Goal: Transaction & Acquisition: Purchase product/service

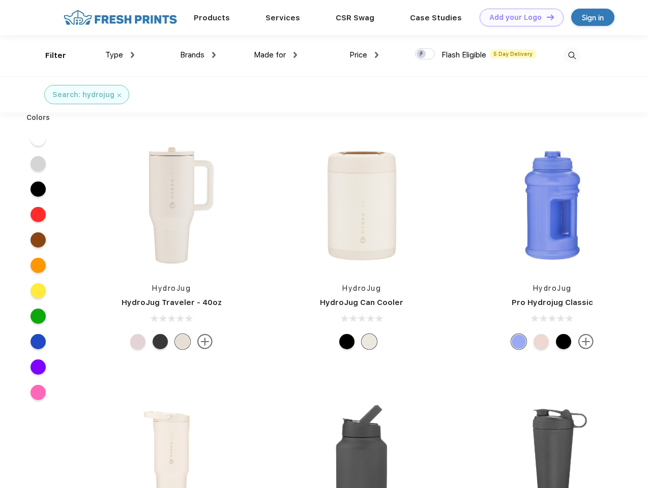
click at [518, 17] on link "Add your Logo Design Tool" at bounding box center [522, 18] width 84 height 18
click at [0, 0] on div "Design Tool" at bounding box center [0, 0] width 0 height 0
click at [546, 17] on link "Add your Logo Design Tool" at bounding box center [522, 18] width 84 height 18
click at [49, 55] on div "Filter" at bounding box center [55, 56] width 21 height 12
click at [120, 55] on span "Type" at bounding box center [114, 54] width 18 height 9
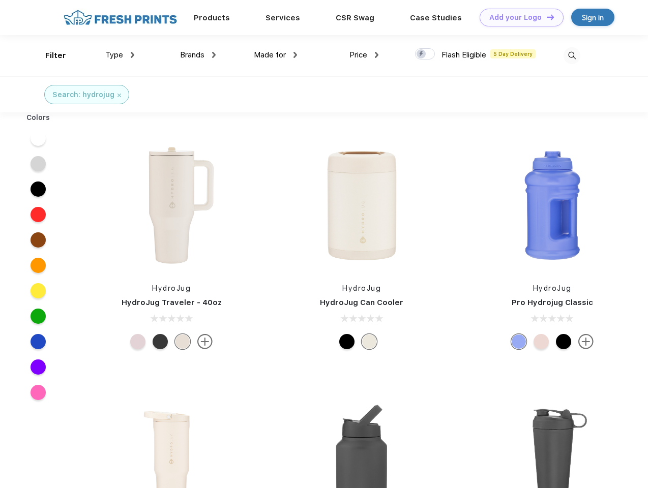
click at [198, 55] on span "Brands" at bounding box center [192, 54] width 24 height 9
click at [276, 55] on span "Made for" at bounding box center [270, 54] width 32 height 9
click at [364, 55] on span "Price" at bounding box center [359, 54] width 18 height 9
click at [425, 54] on div at bounding box center [425, 53] width 20 height 11
click at [422, 54] on input "checkbox" at bounding box center [418, 51] width 7 height 7
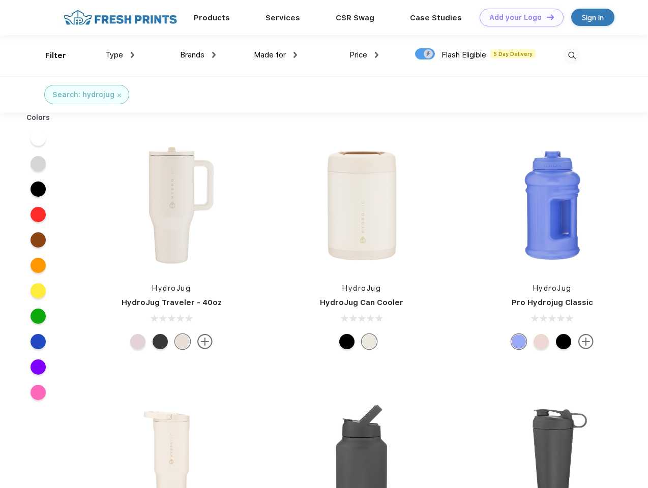
click at [572, 55] on img at bounding box center [572, 55] width 17 height 17
